Goal: Task Accomplishment & Management: Complete application form

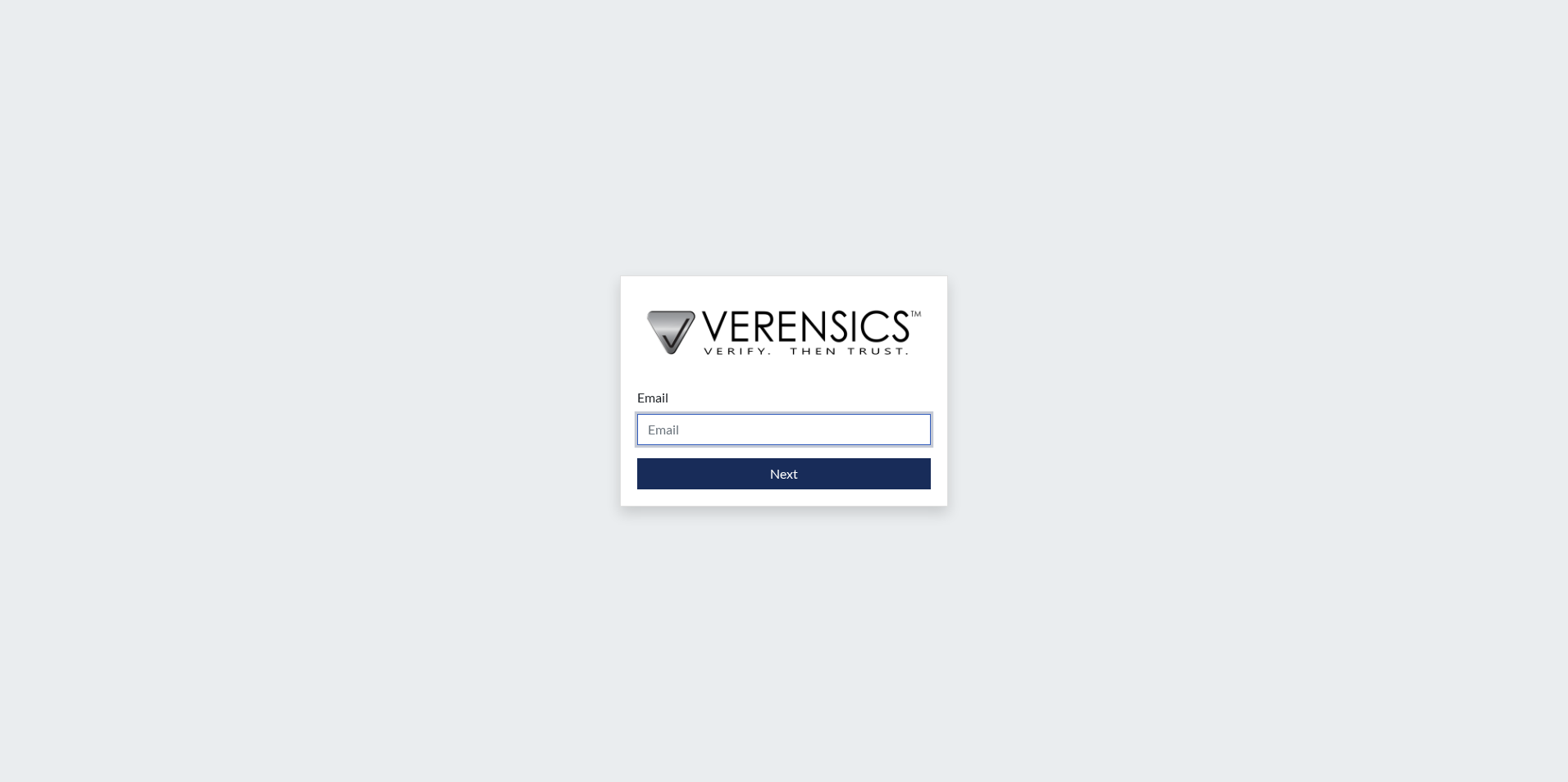
click at [728, 426] on input "Email" at bounding box center [783, 429] width 293 height 31
type input "[PERSON_NAME][EMAIL_ADDRESS][PERSON_NAME][DOMAIN_NAME]"
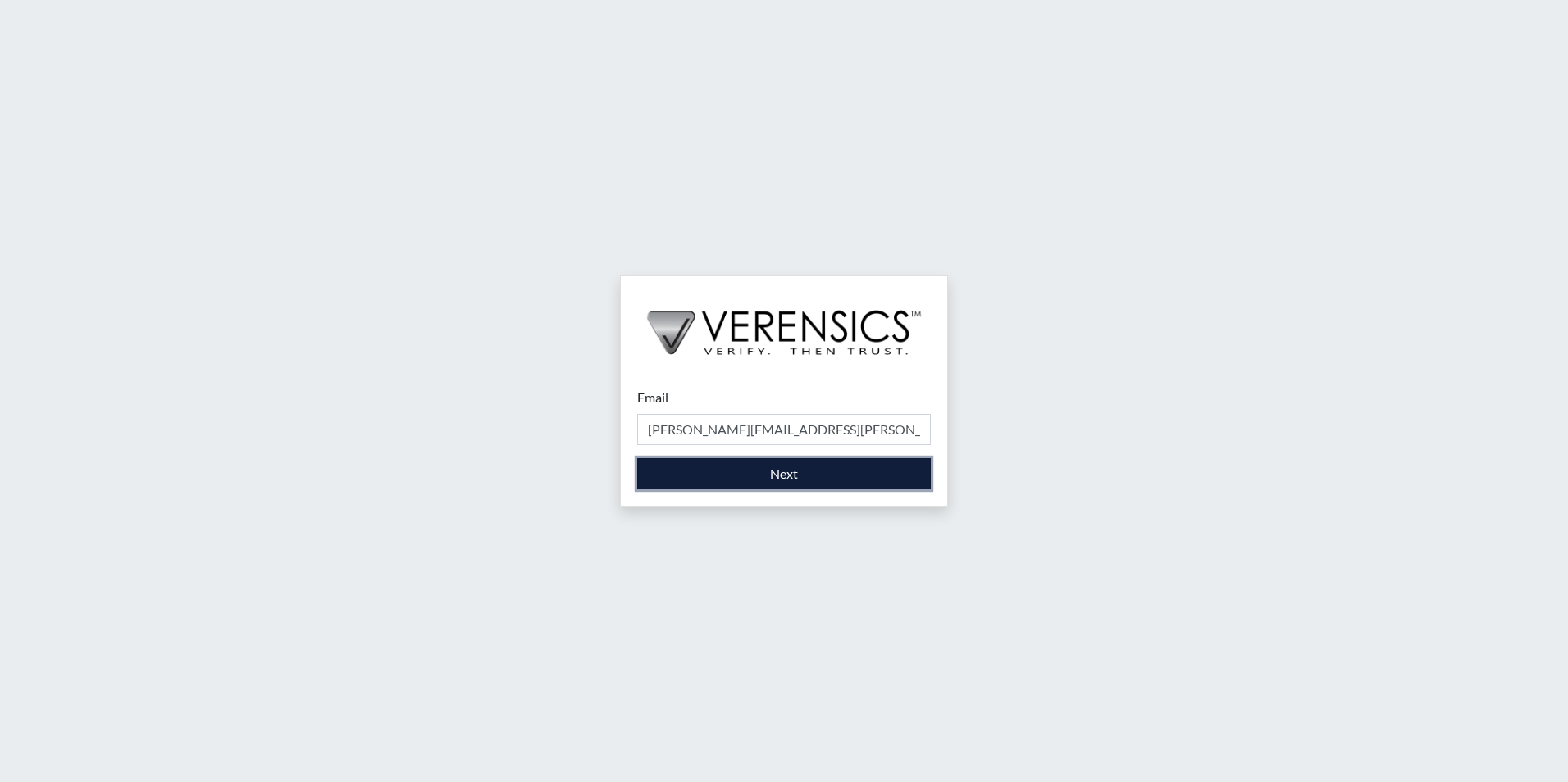
click at [734, 476] on button "Next" at bounding box center [783, 474] width 293 height 31
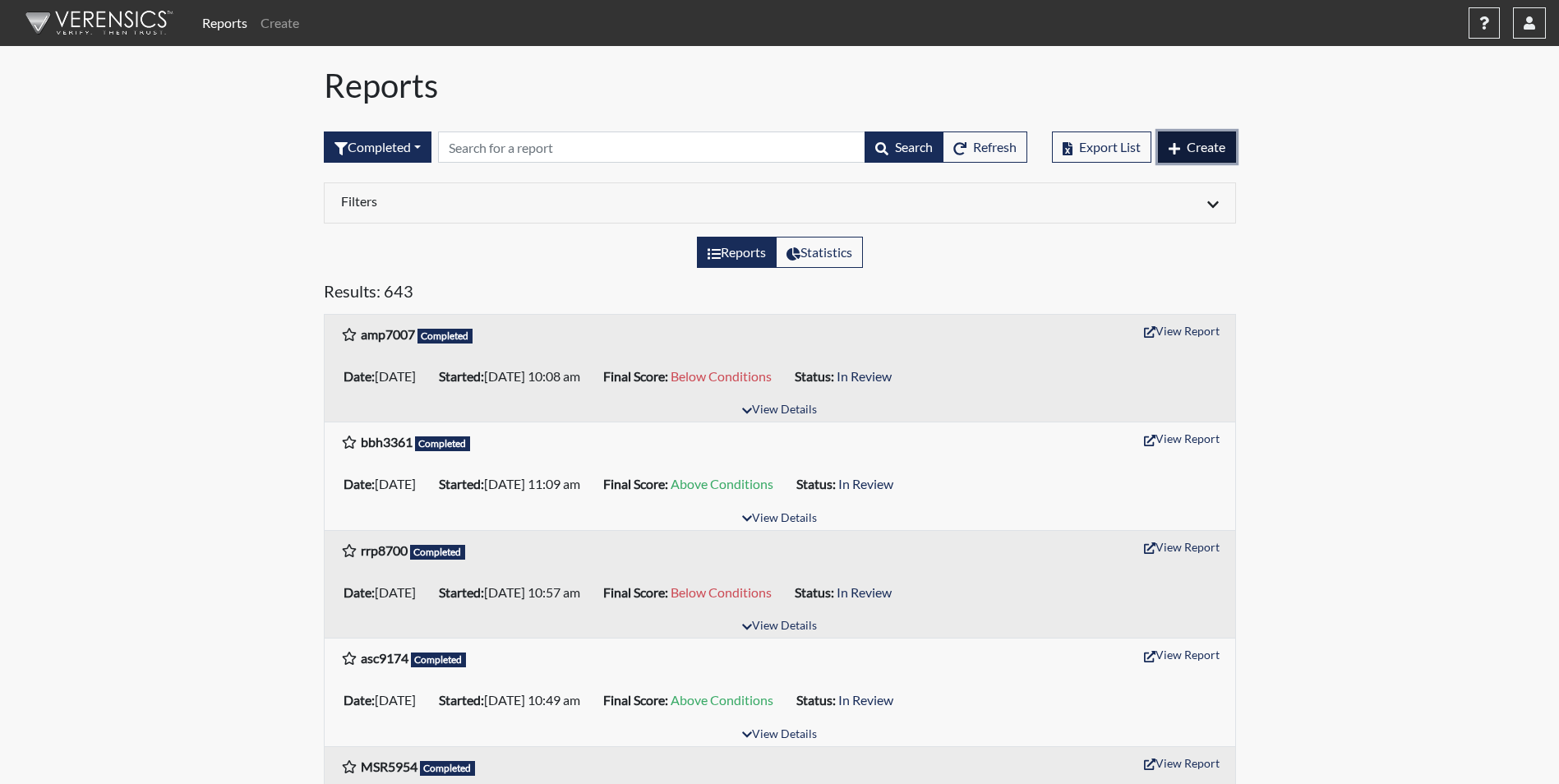
click at [1196, 146] on span "Create" at bounding box center [1205, 147] width 39 height 16
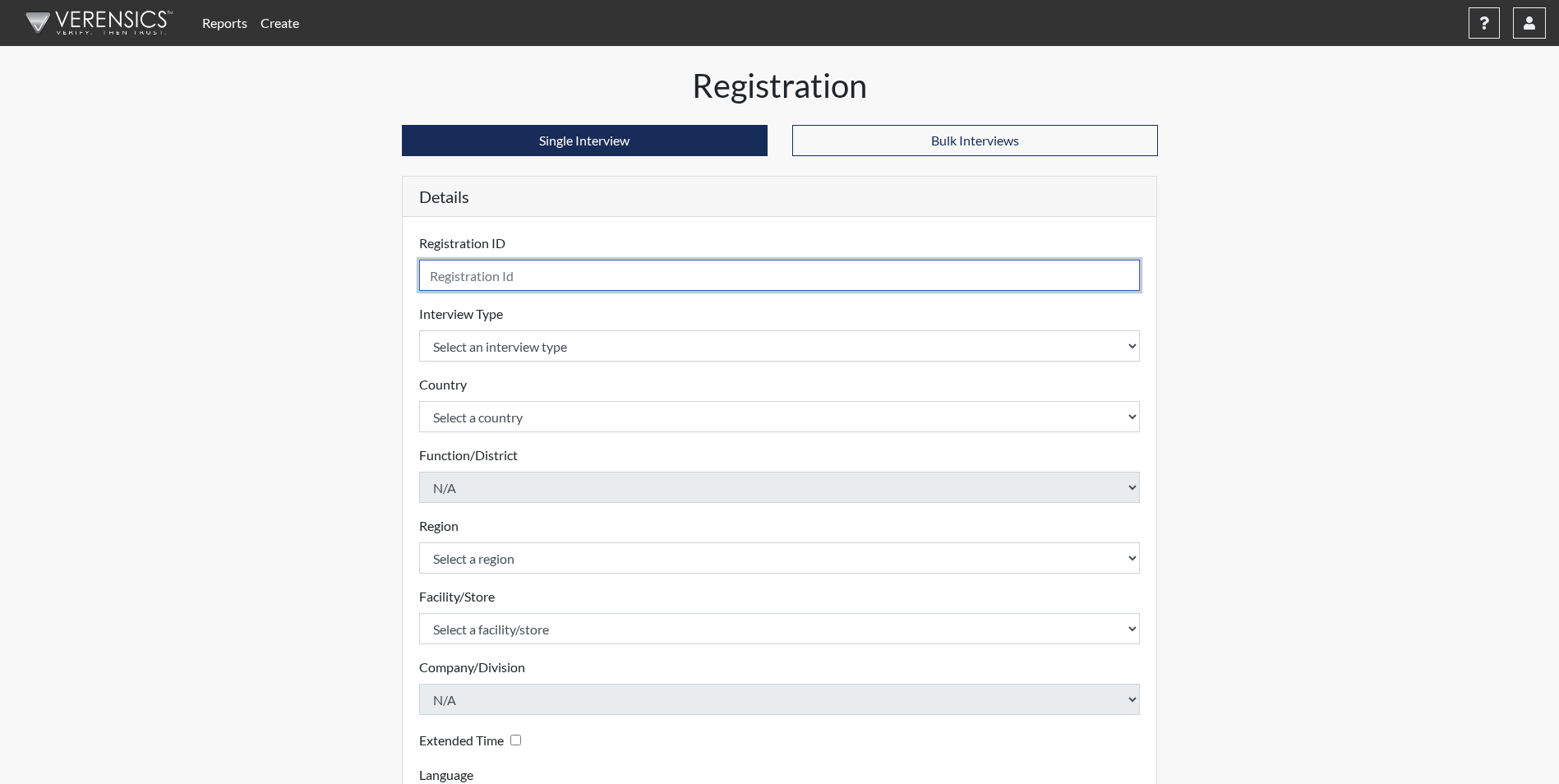
click at [557, 281] on input "text" at bounding box center [780, 276] width 722 height 31
type input "dmw8248"
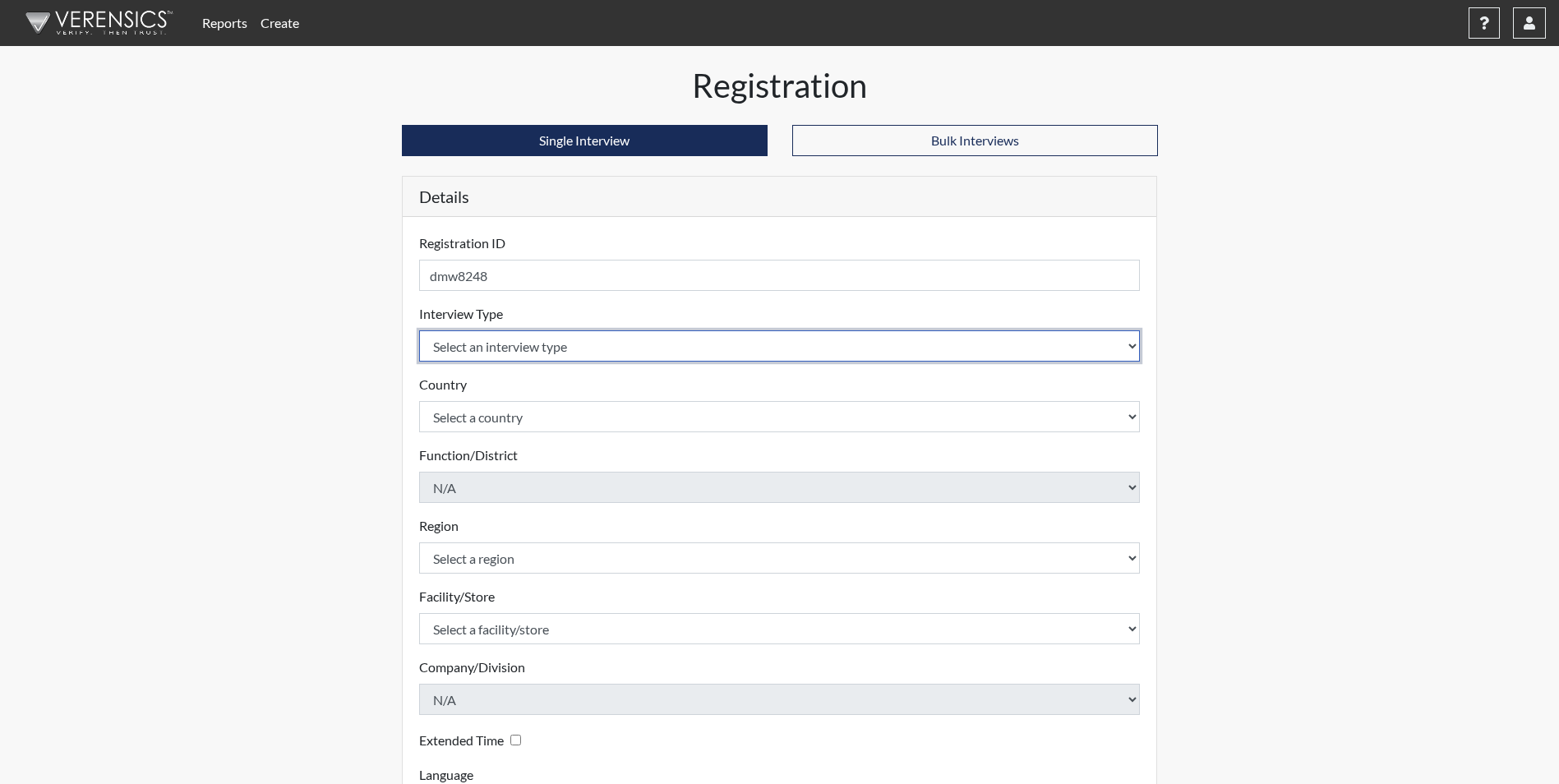
click at [1129, 344] on select "Select an interview type Corrections Pre-Employment" at bounding box center [780, 346] width 722 height 31
select select "ff733e93-e1bf-11ea-9c9f-0eff0cf7eb8f"
click at [419, 330] on select "Select an interview type Corrections Pre-Employment" at bounding box center [780, 346] width 722 height 31
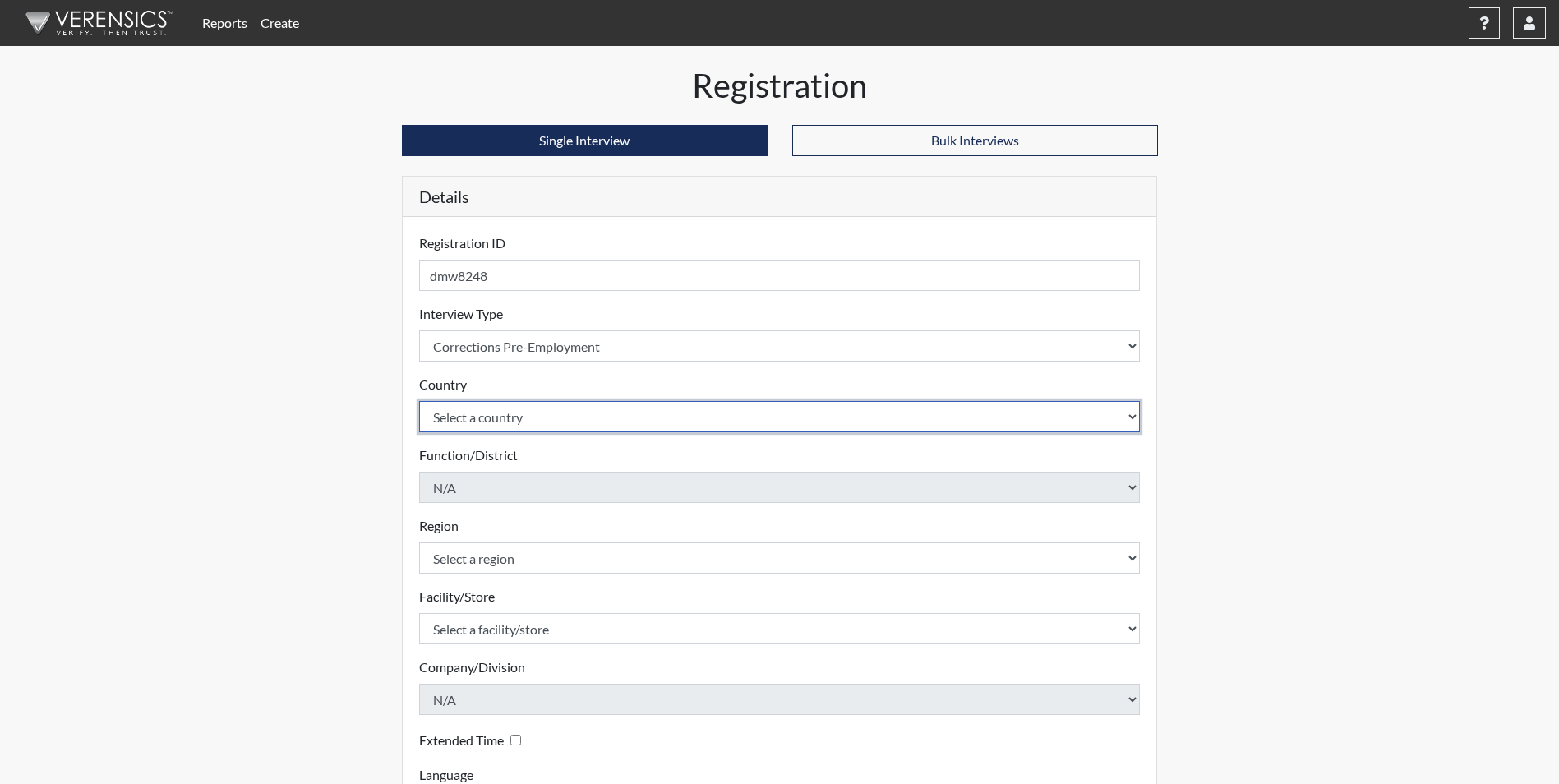
click at [498, 417] on select "Select a country [GEOGRAPHIC_DATA] [GEOGRAPHIC_DATA]" at bounding box center [780, 416] width 722 height 31
select select "united-states-of-[GEOGRAPHIC_DATA]"
click at [419, 401] on select "Select a country [GEOGRAPHIC_DATA] [GEOGRAPHIC_DATA]" at bounding box center [780, 416] width 722 height 31
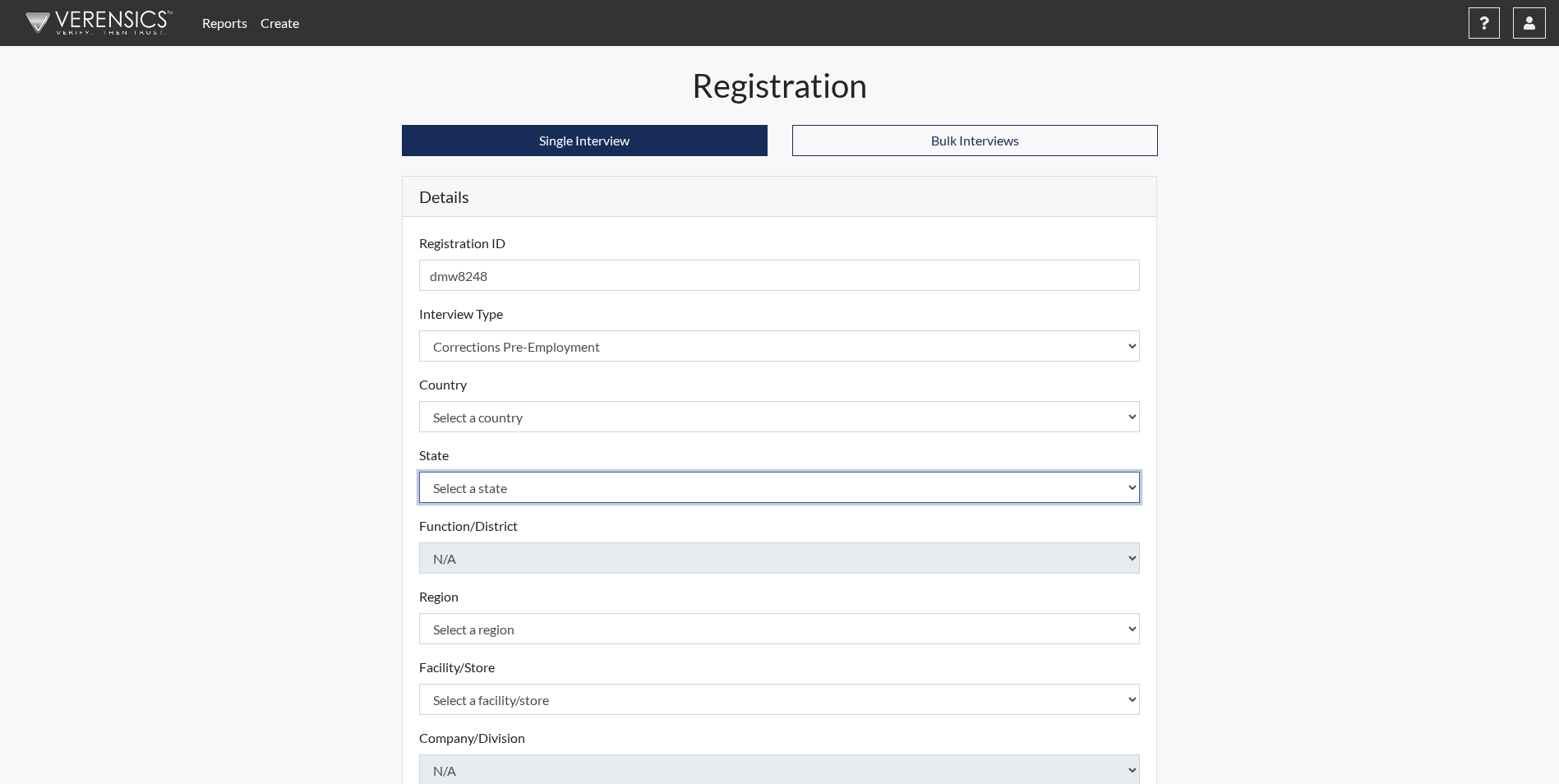
click at [445, 489] on select "Select a state [US_STATE] [US_STATE] [US_STATE] [US_STATE] [US_STATE] [US_STATE…" at bounding box center [780, 488] width 722 height 31
select select "GA"
click at [419, 472] on select "Select a state [US_STATE] [US_STATE] [US_STATE] [US_STATE] [US_STATE] [US_STATE…" at bounding box center [780, 488] width 722 height 31
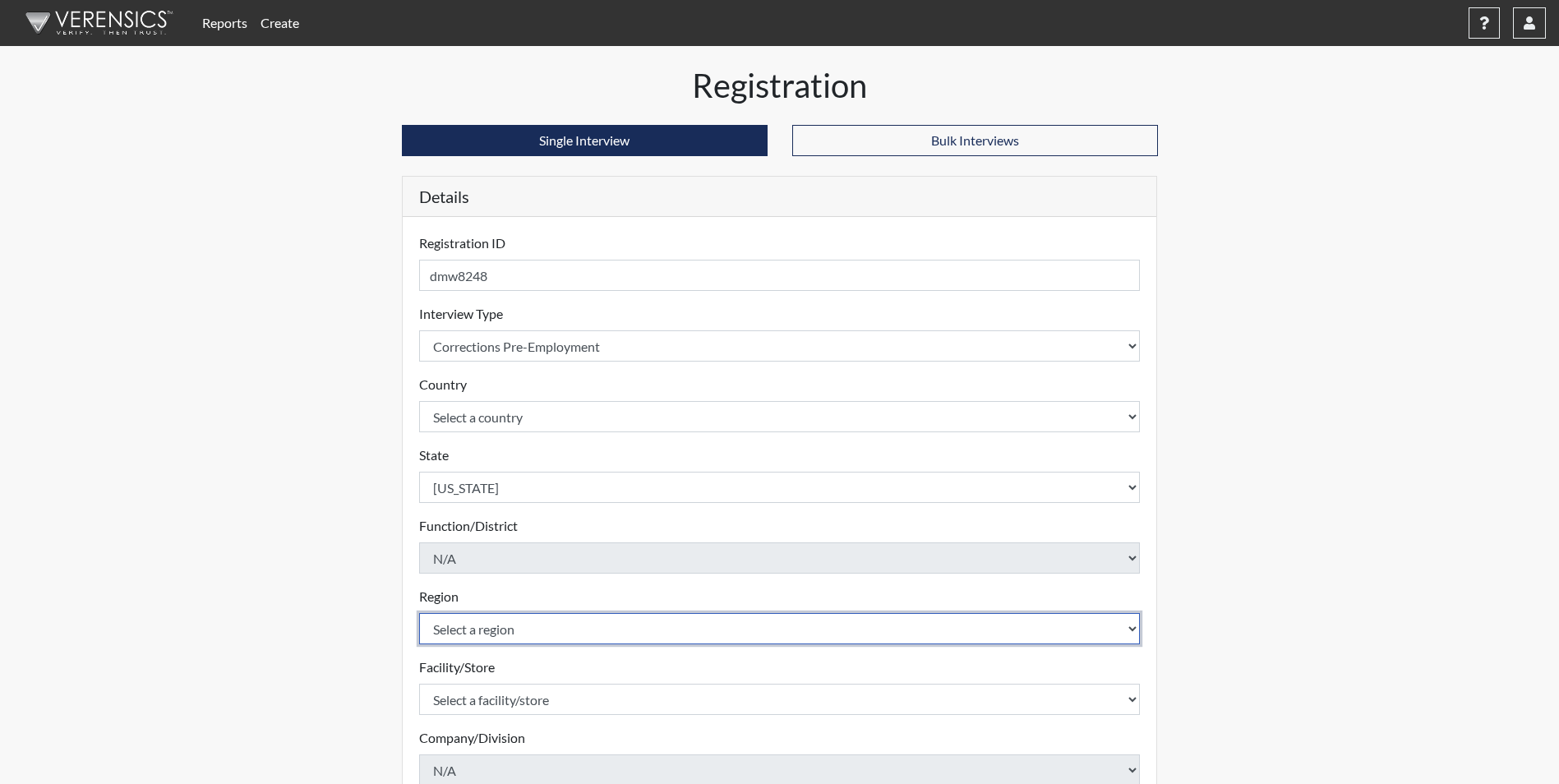
click at [454, 628] on select "Select a region [GEOGRAPHIC_DATA]" at bounding box center [780, 629] width 722 height 31
select select "51976826-f18e-4b67-8d3b-b0a0fa2f97ff"
click at [419, 613] on select "Select a region [GEOGRAPHIC_DATA]" at bounding box center [780, 629] width 722 height 31
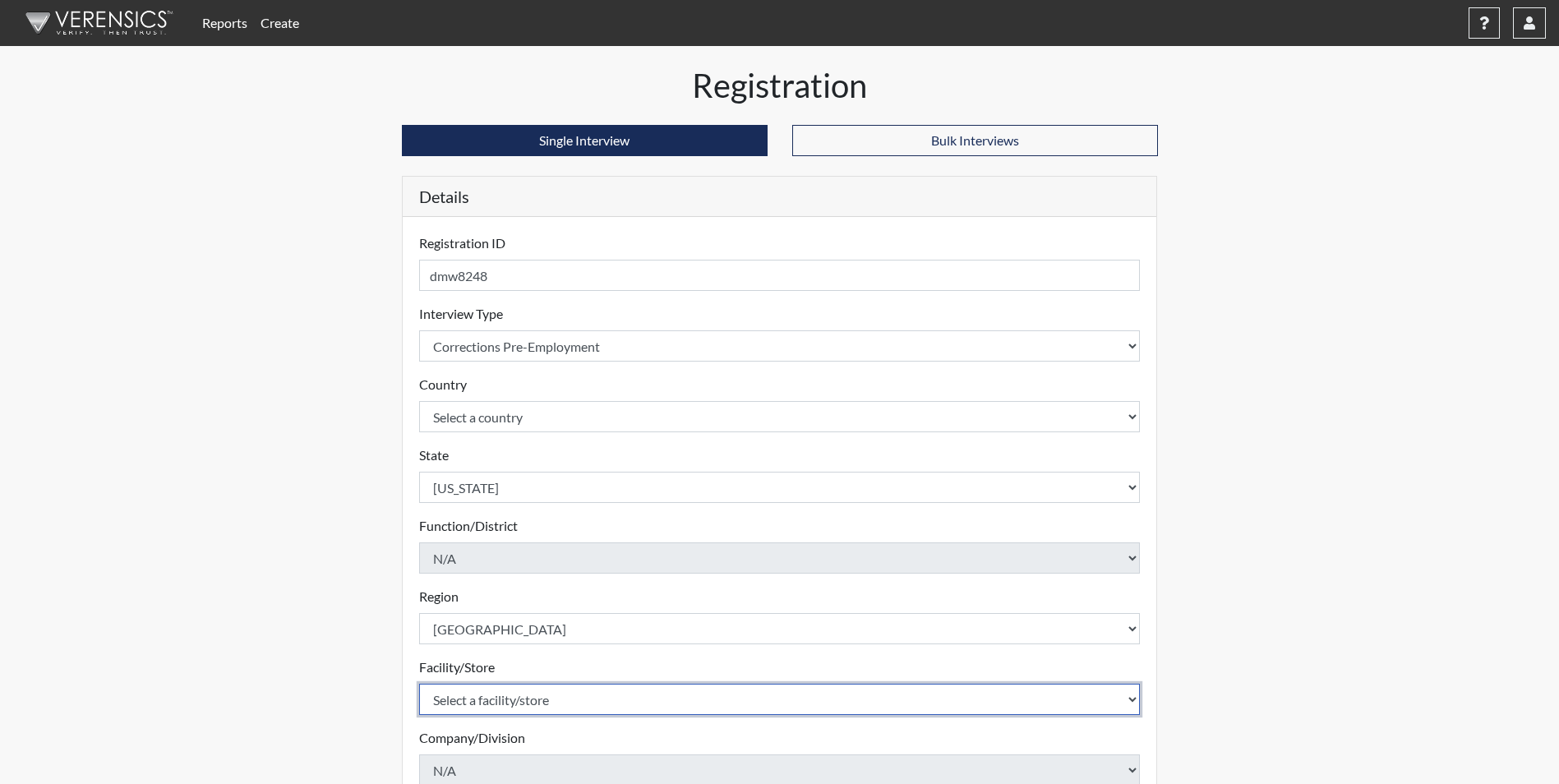
click at [454, 699] on select "Select a facility/store [PERSON_NAME] [PERSON_NAME] PSATC" at bounding box center [780, 700] width 722 height 31
select select "2bf4b575-5263-4093-9a0c-a4d6e4f1d94a"
click at [419, 684] on select "Select a facility/store [PERSON_NAME] [PERSON_NAME] PSATC" at bounding box center [780, 700] width 722 height 31
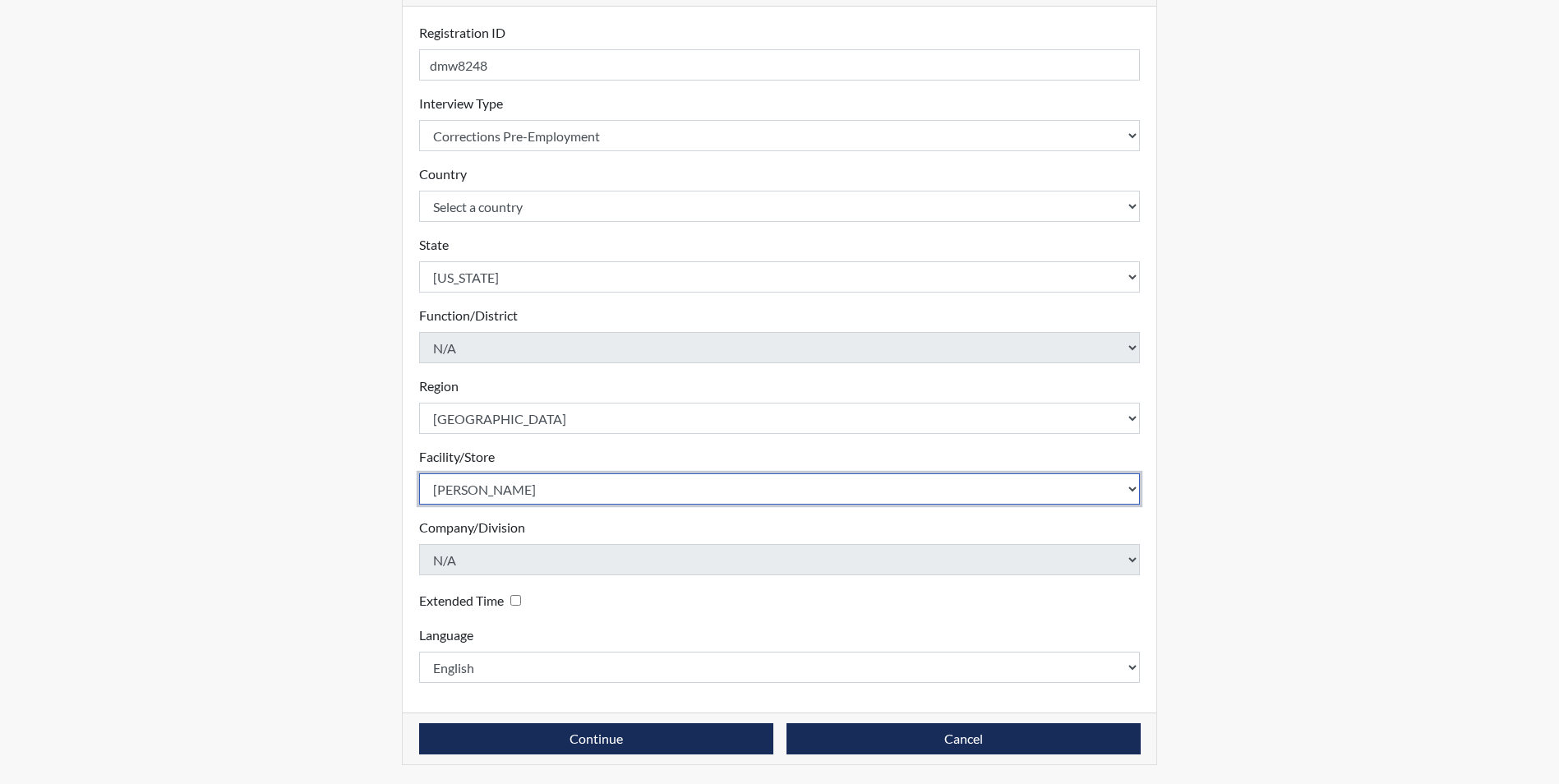
scroll to position [211, 0]
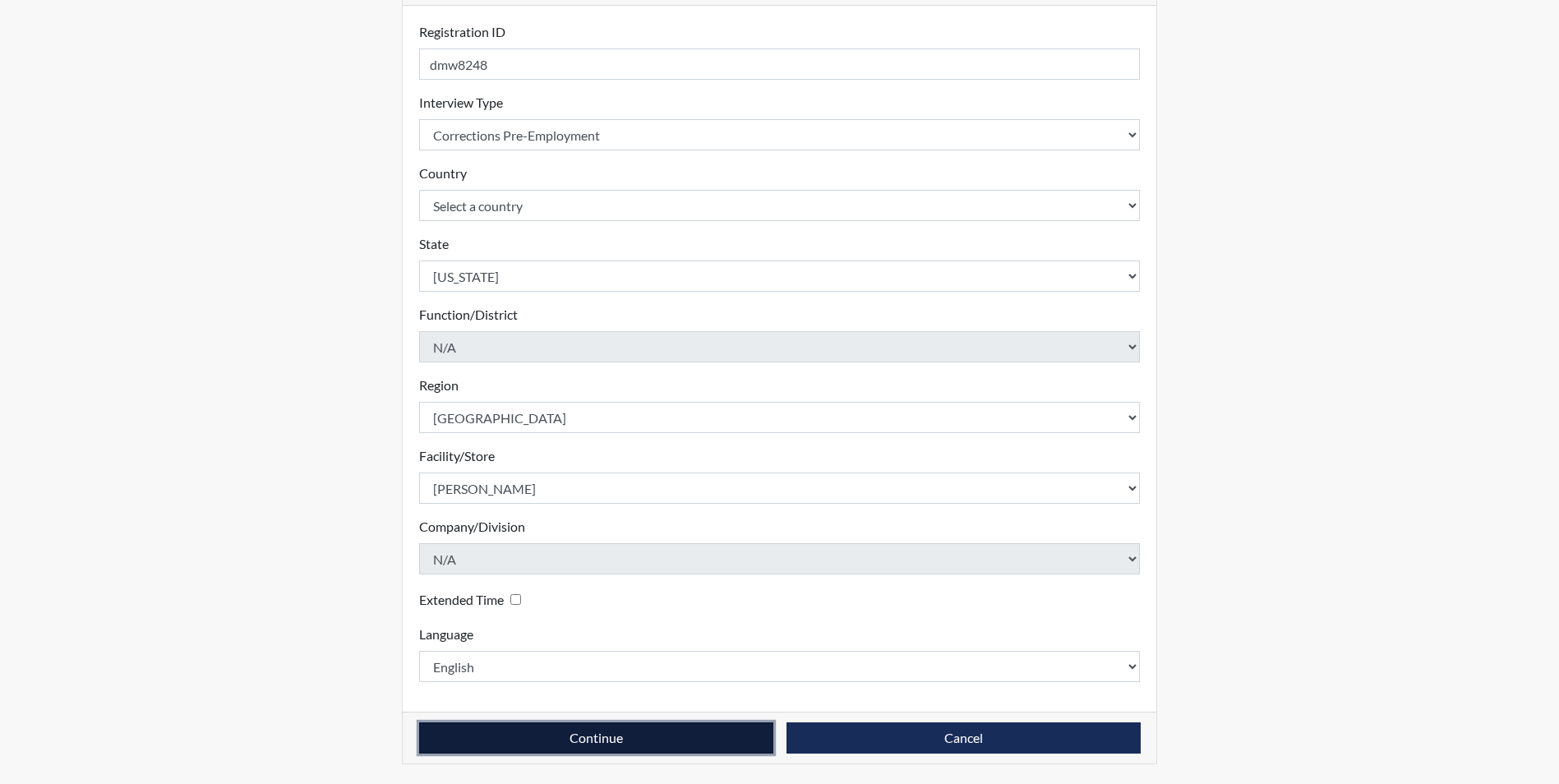
click at [453, 732] on button "Continue" at bounding box center [596, 738] width 354 height 31
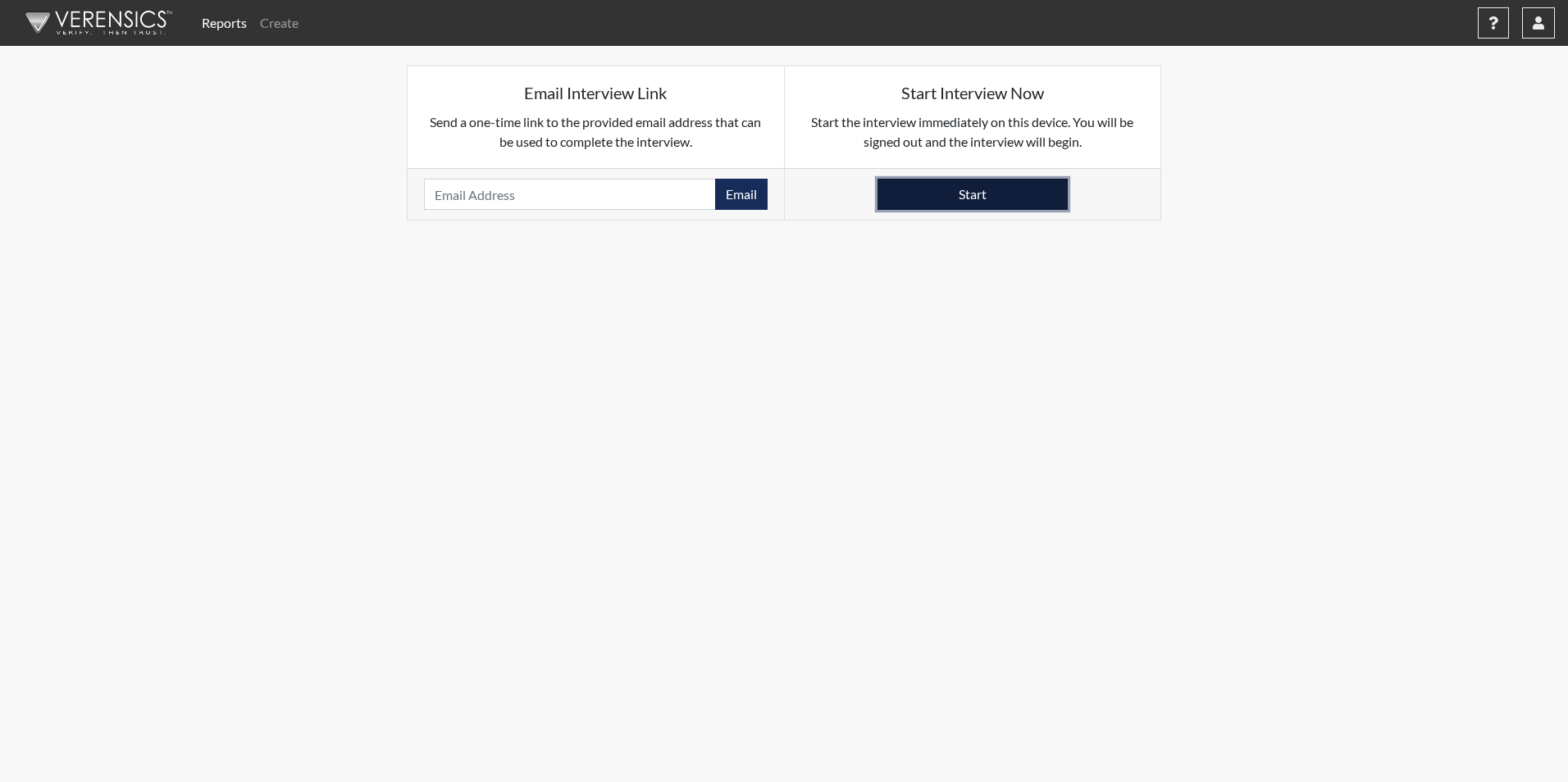
click at [981, 192] on button "Start" at bounding box center [972, 194] width 190 height 31
